Goal: Transaction & Acquisition: Purchase product/service

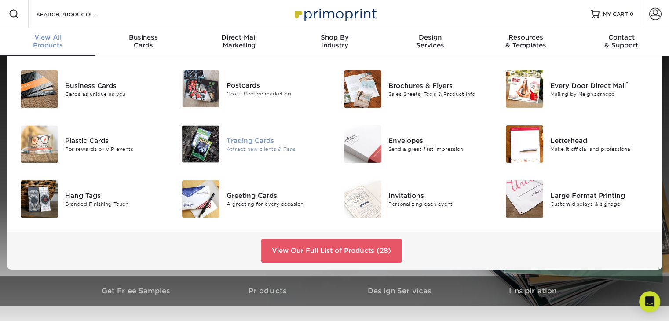
click at [261, 136] on div "Trading Cards" at bounding box center [276, 140] width 101 height 10
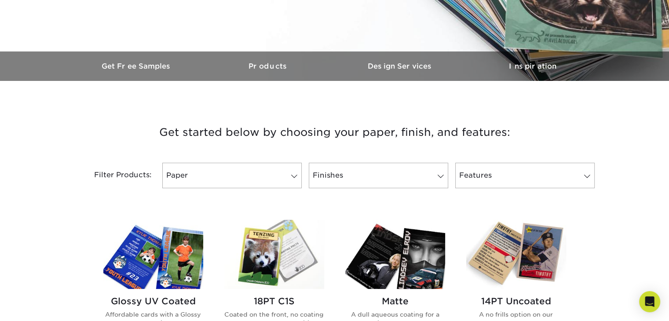
scroll to position [264, 0]
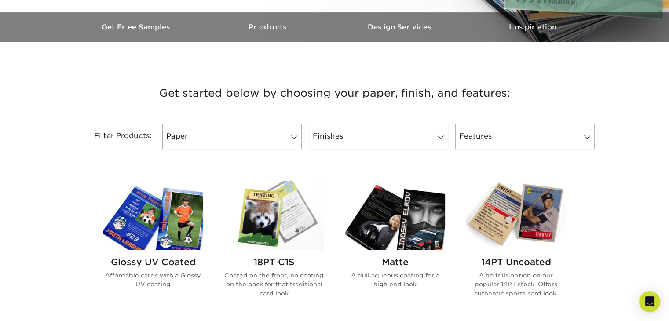
click at [183, 237] on img at bounding box center [153, 215] width 100 height 69
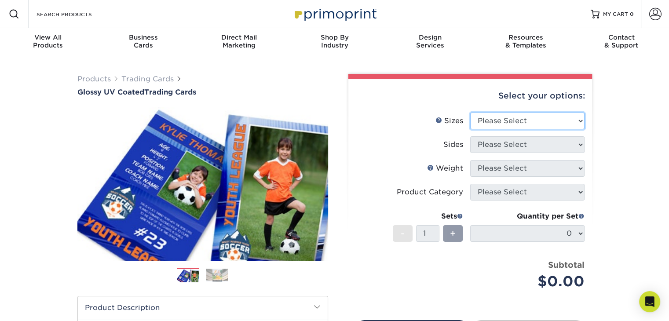
click at [578, 123] on select "Please Select 2.5" x 3.5"" at bounding box center [527, 121] width 114 height 17
select select "2.50x3.50"
click at [470, 113] on select "Please Select 2.5" x 3.5"" at bounding box center [527, 121] width 114 height 17
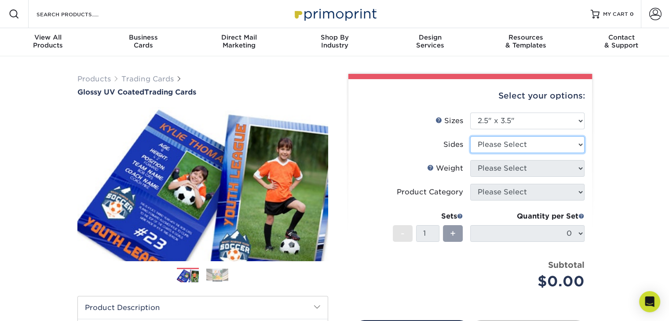
click at [512, 145] on select "Please Select Print Both Sides Print Front Only" at bounding box center [527, 144] width 114 height 17
select select "13abbda7-1d64-4f25-8bb2-c179b224825d"
click at [470, 136] on select "Please Select Print Both Sides Print Front Only" at bounding box center [527, 144] width 114 height 17
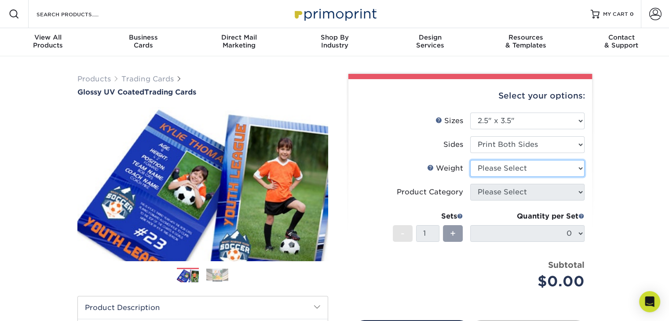
click at [513, 168] on select "Please Select 16PT 14PT 18PT C1S" at bounding box center [527, 168] width 114 height 17
select select "14PT"
click at [470, 160] on select "Please Select 16PT 14PT 18PT C1S" at bounding box center [527, 168] width 114 height 17
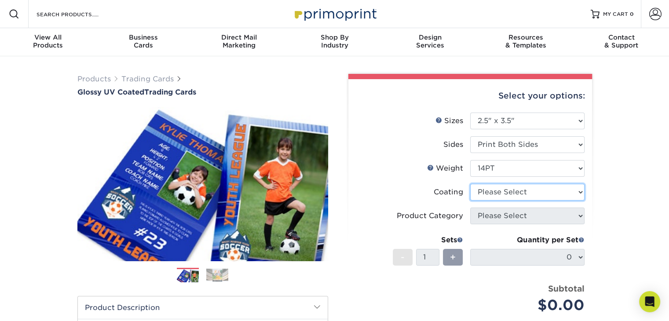
click at [503, 189] on select at bounding box center [527, 192] width 114 height 17
select select "ae367451-b2b8-45df-a344-0f05b6a12993"
click at [470, 184] on select at bounding box center [527, 192] width 114 height 17
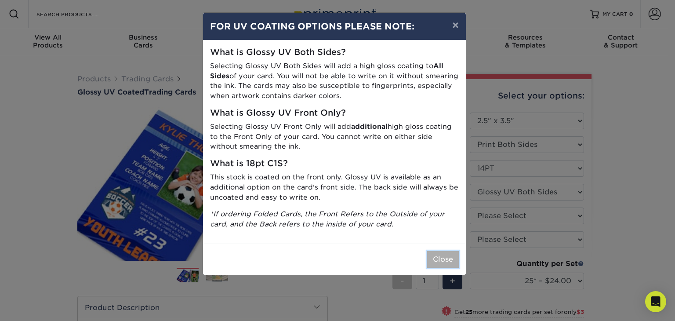
click at [428, 255] on button "Close" at bounding box center [443, 259] width 32 height 17
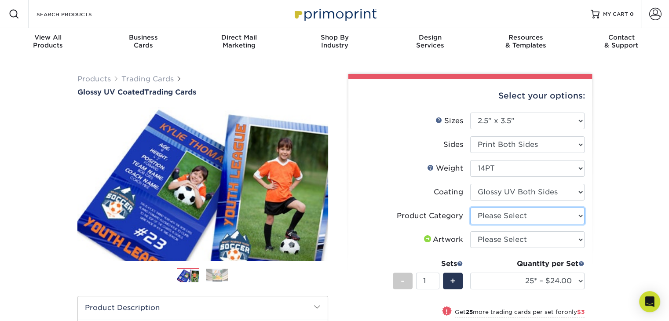
click at [497, 214] on select "Please Select Trading Cards" at bounding box center [527, 215] width 114 height 17
select select "c2f9bce9-36c2-409d-b101-c29d9d031e18"
click at [470, 207] on select "Please Select Trading Cards" at bounding box center [527, 215] width 114 height 17
click at [492, 237] on select "Please Select I will upload files I need a design - $100" at bounding box center [527, 239] width 114 height 17
select select "upload"
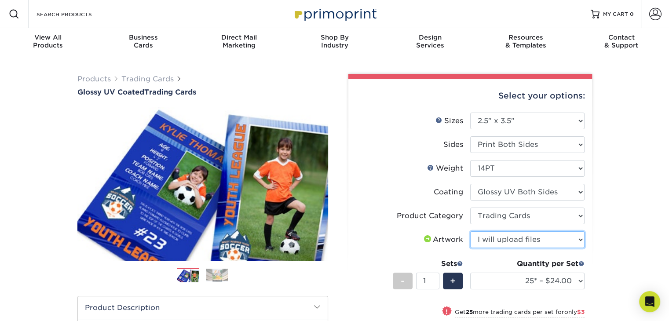
click at [470, 231] on select "Please Select I will upload files I need a design - $100" at bounding box center [527, 239] width 114 height 17
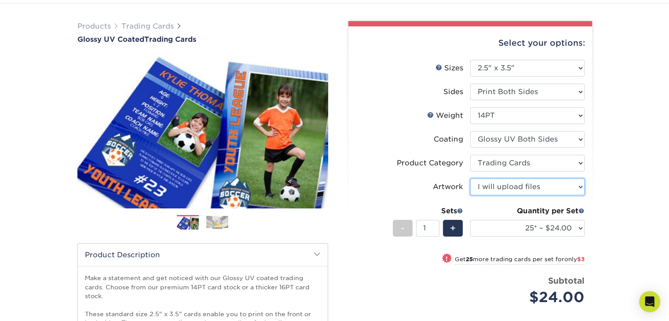
scroll to position [58, 0]
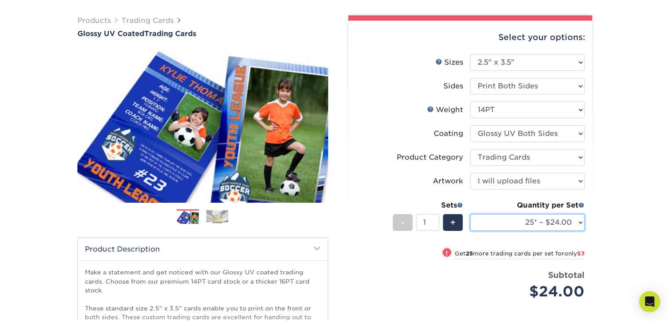
click at [578, 218] on select "25* – $24.00 50* – $27.00 75* – $34.00 100* – $37.00 250* – $48.00 500 – $59.00…" at bounding box center [527, 222] width 114 height 17
select select "250* – $48.00"
click at [470, 214] on select "25* – $24.00 50* – $27.00 75* – $34.00 100* – $37.00 250* – $48.00 500 – $59.00…" at bounding box center [527, 222] width 114 height 17
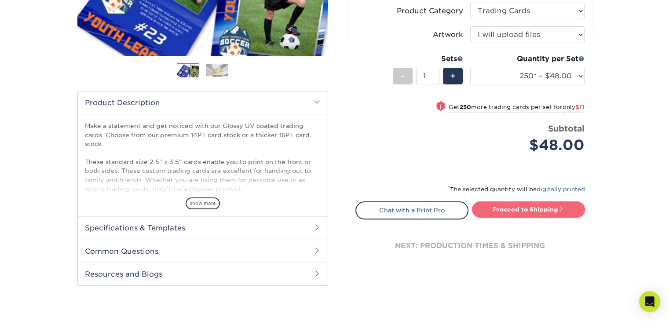
click at [491, 202] on link "Proceed to Shipping" at bounding box center [528, 209] width 113 height 16
type input "Set 1"
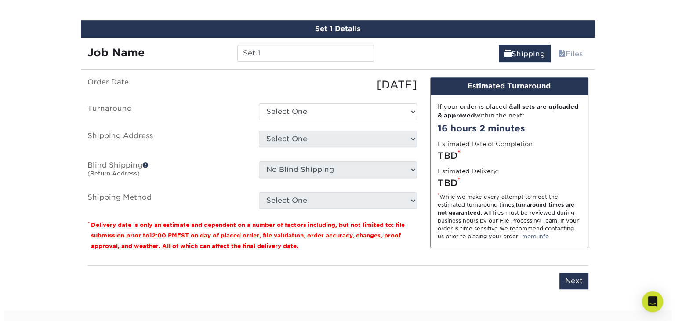
scroll to position [505, 0]
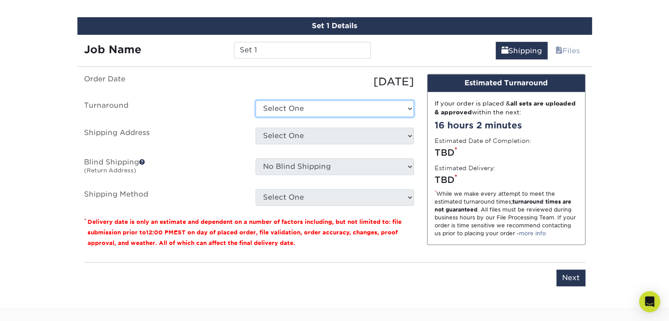
click at [382, 108] on select "Select One 2-4 Business Days 2 Day Next Business Day" at bounding box center [334, 108] width 158 height 17
select select "e7d3717c-039a-4da0-8ccf-62ded35df8b0"
click at [255, 100] on select "Select One 2-4 Business Days 2 Day Next Business Day" at bounding box center [334, 108] width 158 height 17
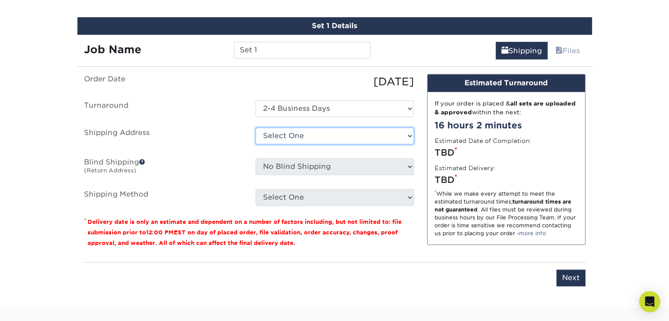
click at [309, 138] on select "Select One + Add New Address - Login" at bounding box center [334, 135] width 158 height 17
select select "newaddress"
click at [255, 127] on select "Select One + Add New Address - Login" at bounding box center [334, 135] width 158 height 17
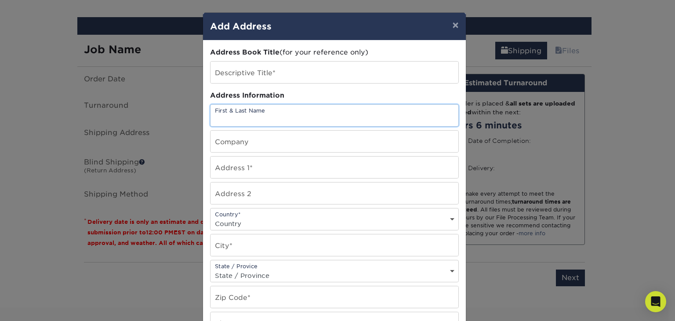
click at [283, 112] on input "text" at bounding box center [335, 116] width 248 height 22
type input "Justin Labelle"
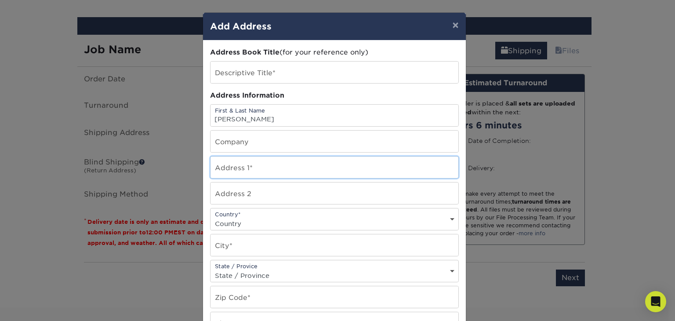
type input "1305 Lochiel st."
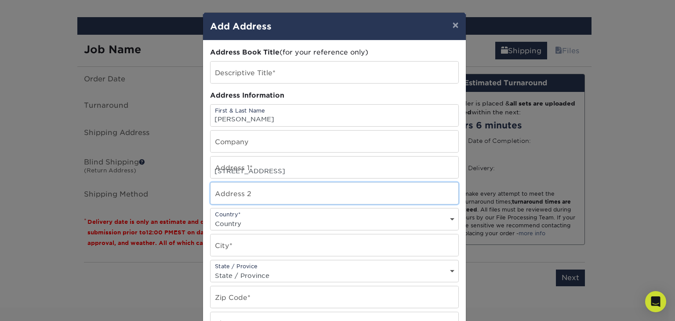
type input "Lochiel street"
select select "CA"
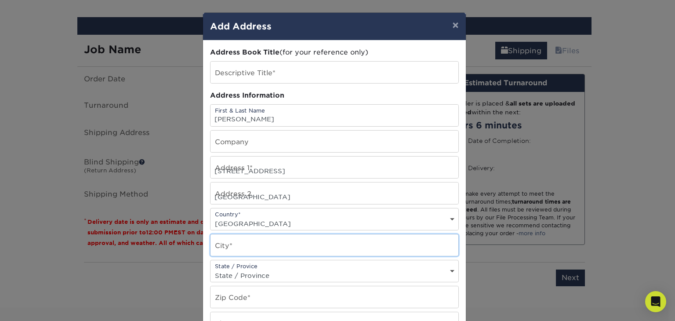
type input "Cornwall"
select select "ON"
type input "K6H6N5"
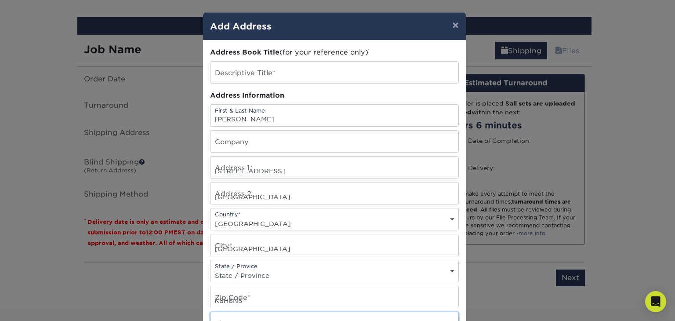
type input "6133608955"
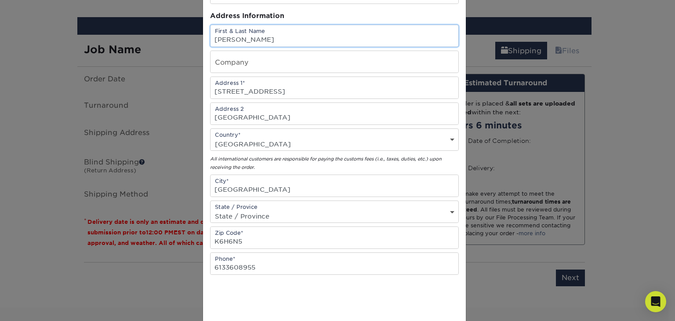
scroll to position [88, 0]
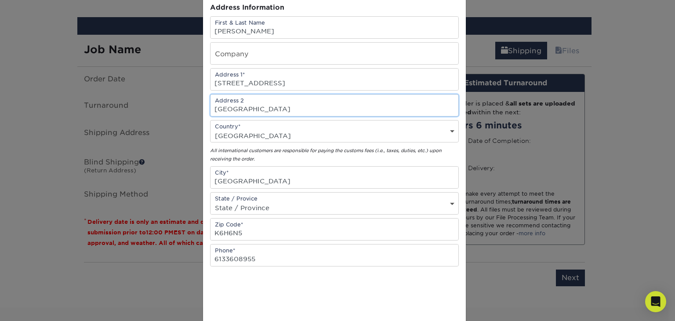
drag, startPoint x: 291, startPoint y: 110, endPoint x: 114, endPoint y: 102, distance: 176.9
click at [114, 102] on div "× Add Address Address Book Title (for your reference only) Descriptive Title* A…" at bounding box center [337, 160] width 675 height 321
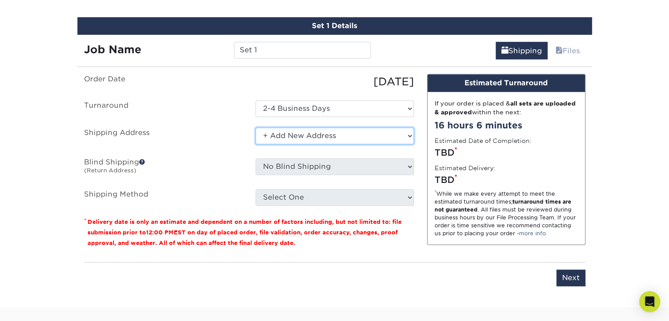
click at [318, 134] on select "Select One + Add New Address - Login" at bounding box center [334, 135] width 158 height 17
click at [255, 127] on select "Select One + Add New Address - Login" at bounding box center [334, 135] width 158 height 17
click at [316, 132] on select "Select One + Add New Address - Login" at bounding box center [334, 135] width 158 height 17
click at [320, 132] on select "Select One + Add New Address - Login" at bounding box center [334, 135] width 158 height 17
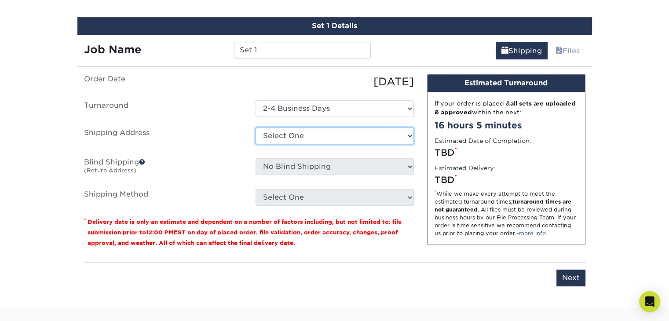
click at [255, 127] on select "Select One + Add New Address - Login" at bounding box center [334, 135] width 158 height 17
click at [315, 132] on select "Select One + Add New Address - Login" at bounding box center [334, 135] width 158 height 17
select select "newaddress"
click at [255, 127] on select "Select One + Add New Address - Login" at bounding box center [334, 135] width 158 height 17
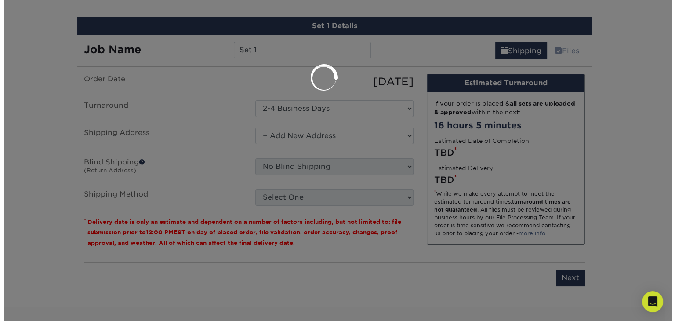
scroll to position [0, 0]
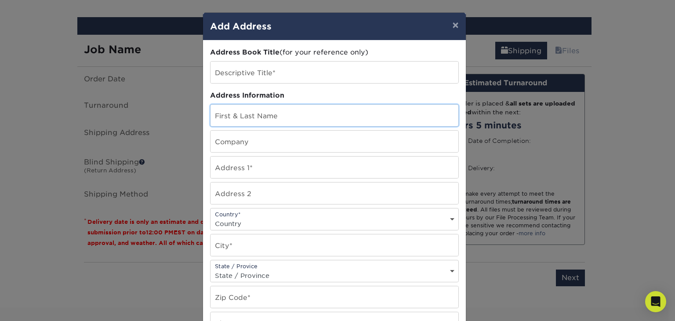
click at [290, 109] on input "text" at bounding box center [335, 116] width 248 height 22
type input "Justin Labelle"
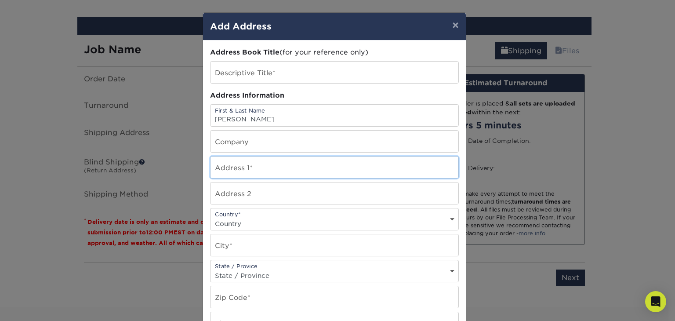
type input "1305 Lochiel st."
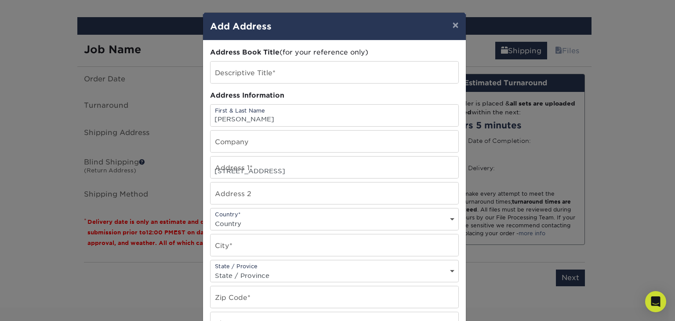
type input "Lochiel street"
select select "CA"
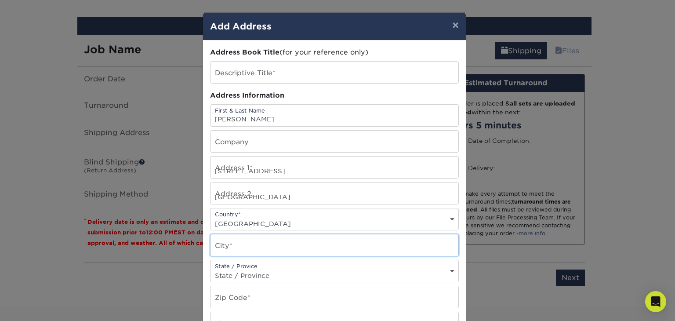
type input "Cornwall"
select select "ON"
type input "K6H6N5"
type input "6133608955"
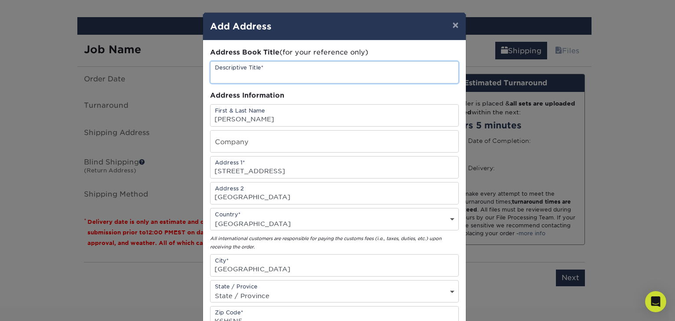
click at [288, 76] on input "text" at bounding box center [335, 73] width 248 height 22
type input "5 sets"
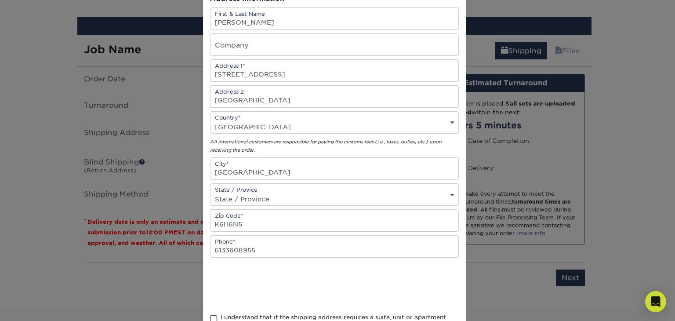
scroll to position [88, 0]
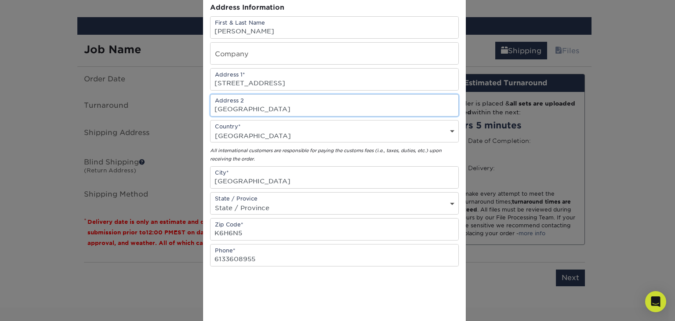
click at [289, 111] on input "Lochiel street" at bounding box center [335, 106] width 248 height 22
drag, startPoint x: 288, startPoint y: 111, endPoint x: 215, endPoint y: 109, distance: 73.9
click at [215, 109] on input "Lochiel street" at bounding box center [335, 106] width 248 height 22
type input "L"
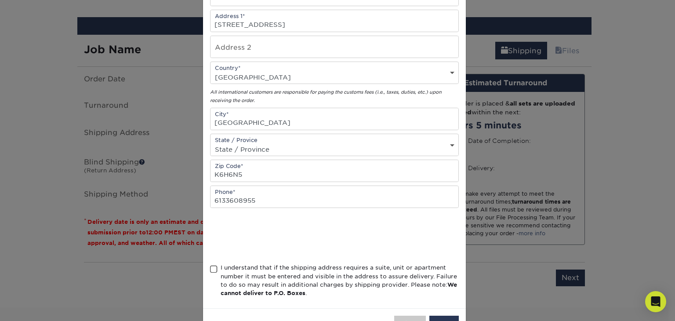
scroll to position [175, 0]
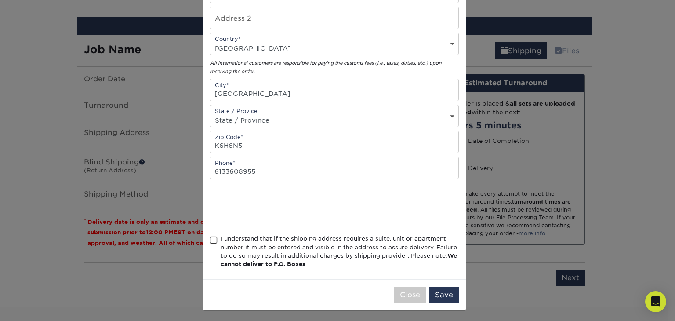
click at [210, 238] on span at bounding box center [213, 240] width 7 height 8
click at [0, 0] on input "I understand that if the shipping address requires a suite, unit or apartment n…" at bounding box center [0, 0] width 0 height 0
click at [442, 291] on button "Save" at bounding box center [443, 295] width 29 height 17
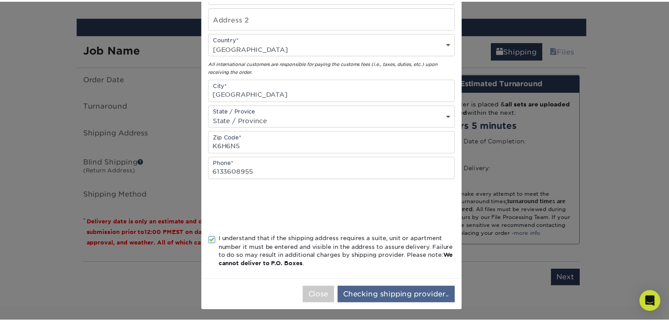
scroll to position [0, 0]
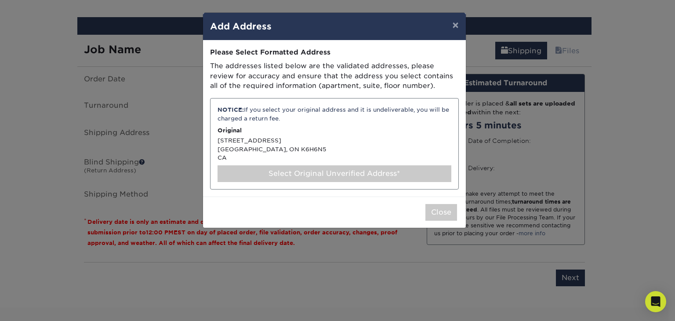
click at [236, 145] on div "NOTICE: If you select your original address and it is undeliverable, you will b…" at bounding box center [334, 143] width 249 height 91
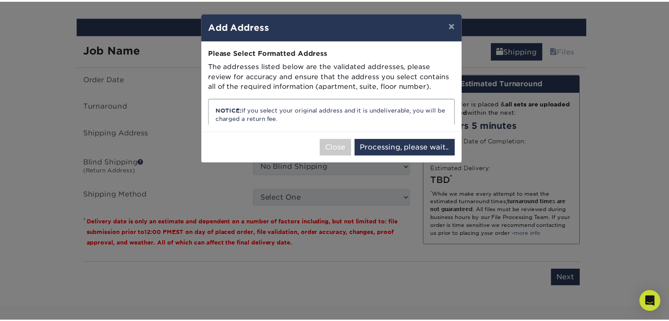
select select "285707"
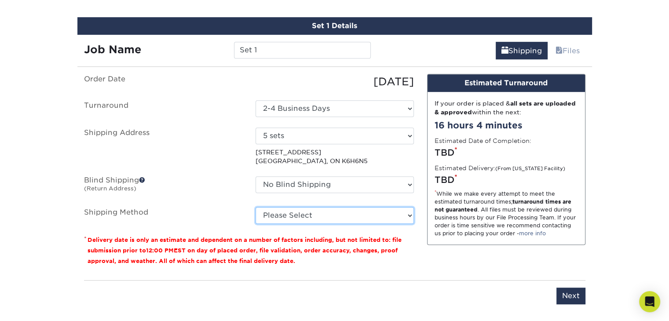
click at [366, 216] on select "Please Select Standard (+$30.97) Worldwide Expedited (+$47.92) Saver (+$50.24)" at bounding box center [334, 215] width 158 height 17
select select "11"
click at [255, 207] on select "Please Select Standard (+$30.97) Worldwide Expedited (+$47.92) Saver (+$50.24)" at bounding box center [334, 215] width 158 height 17
